Goal: Register for event/course

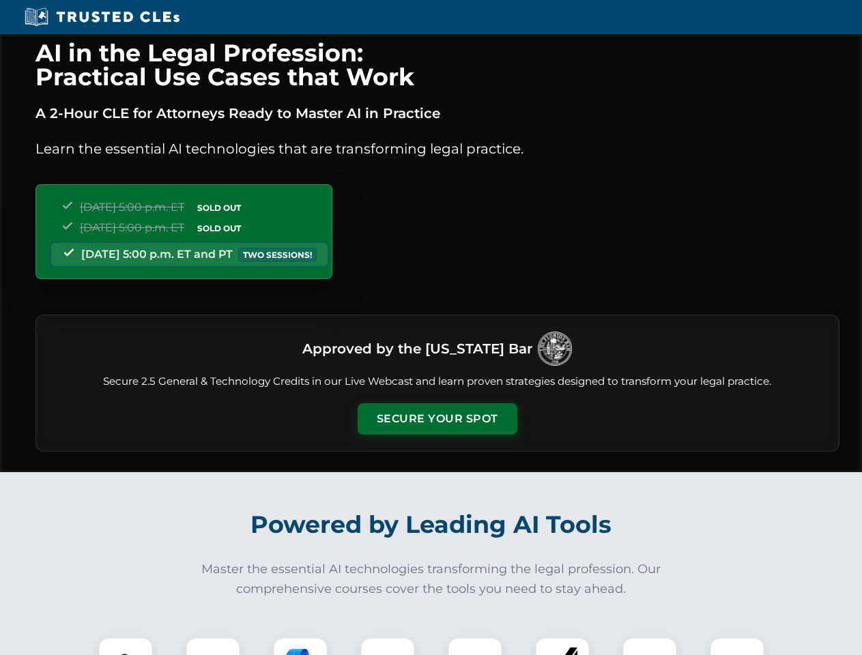
click at [437, 419] on button "Secure Your Spot" at bounding box center [438, 418] width 160 height 31
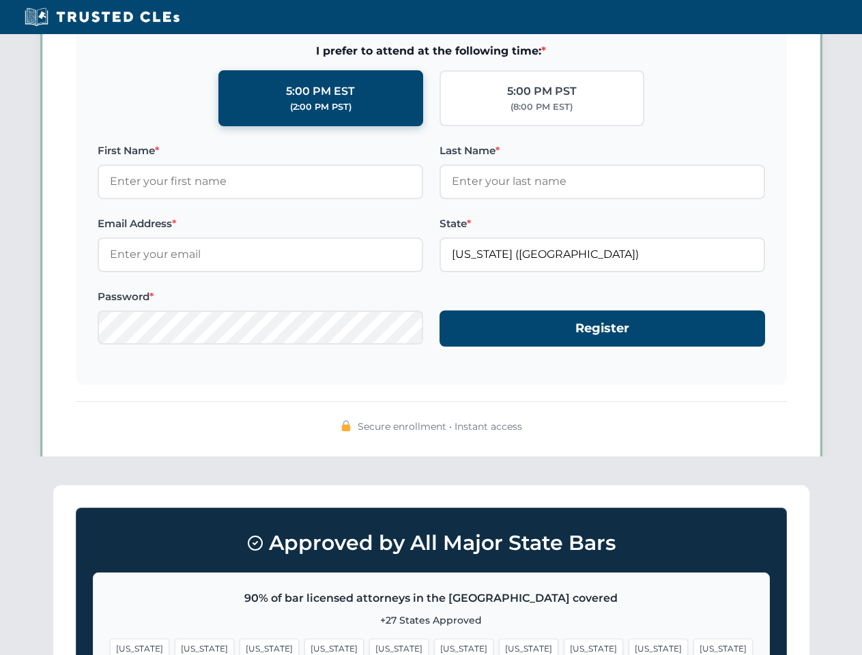
click at [499, 647] on span "[US_STATE]" at bounding box center [528, 649] width 59 height 20
click at [629, 647] on span "[US_STATE]" at bounding box center [658, 649] width 59 height 20
